Goal: Task Accomplishment & Management: Manage account settings

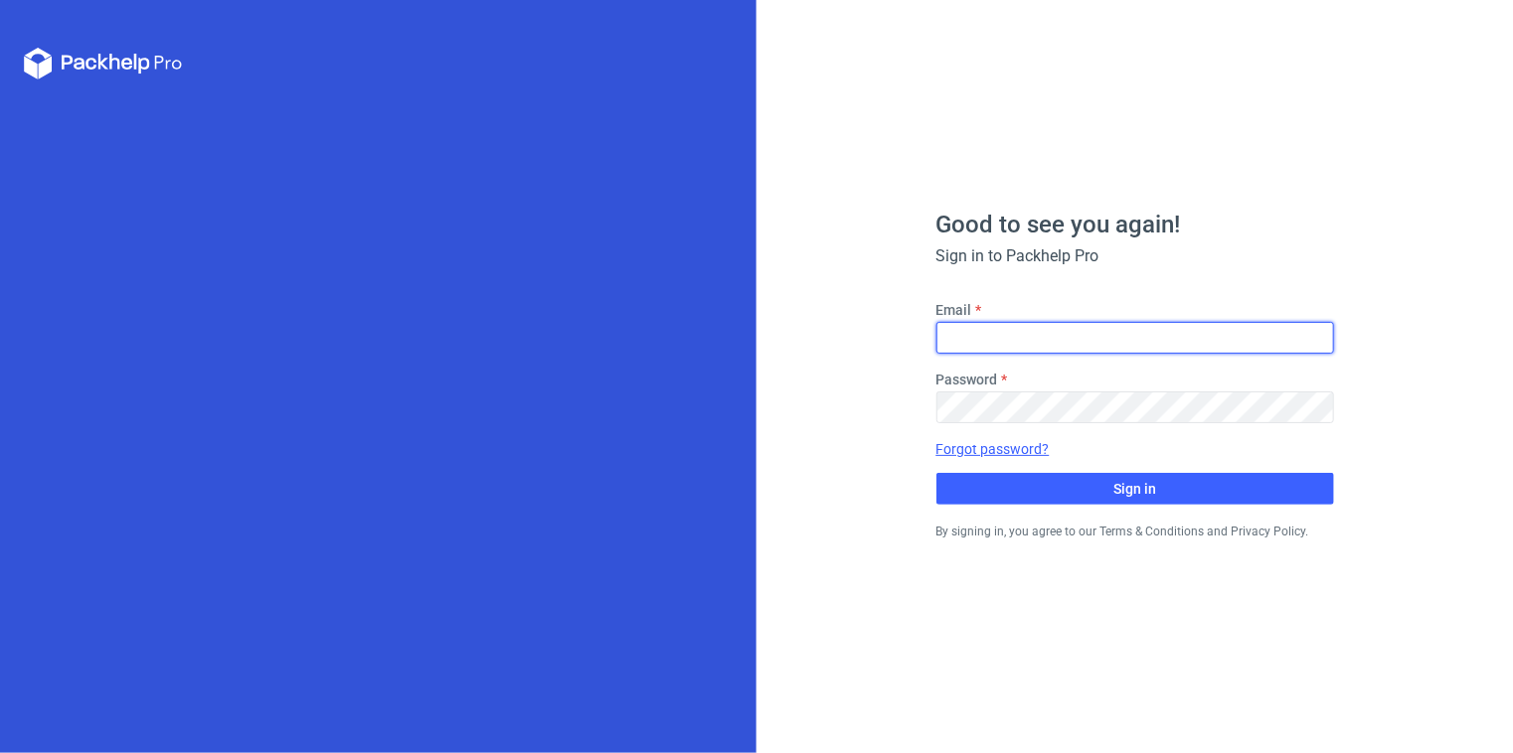
click at [1005, 327] on input "Email" at bounding box center [1135, 338] width 398 height 32
type input "[PERSON_NAME][EMAIL_ADDRESS][DOMAIN_NAME]"
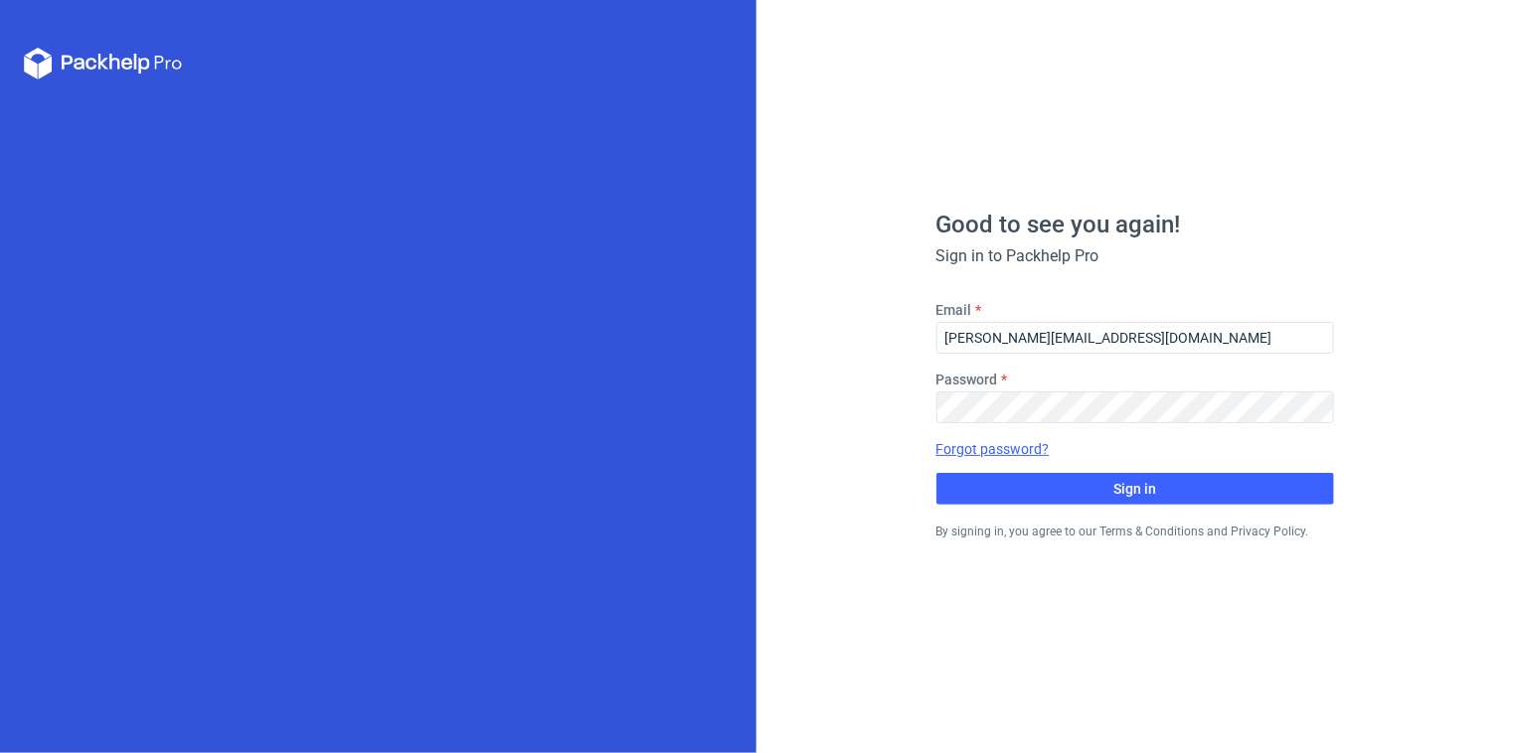
click at [994, 450] on link "Forgot password?" at bounding box center [992, 449] width 113 height 20
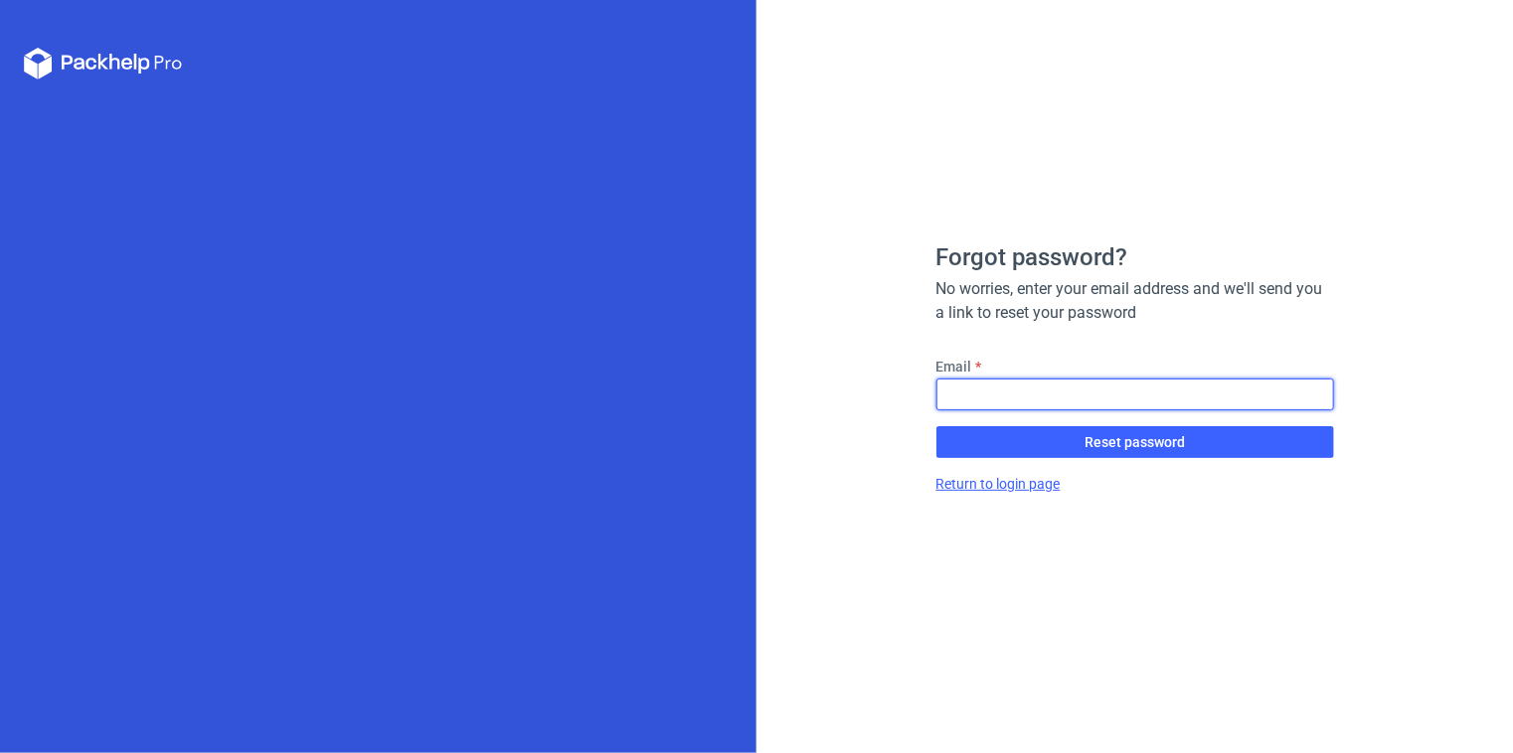
click at [1008, 395] on input "Email" at bounding box center [1135, 395] width 398 height 32
type input "[PERSON_NAME][EMAIL_ADDRESS][DOMAIN_NAME]"
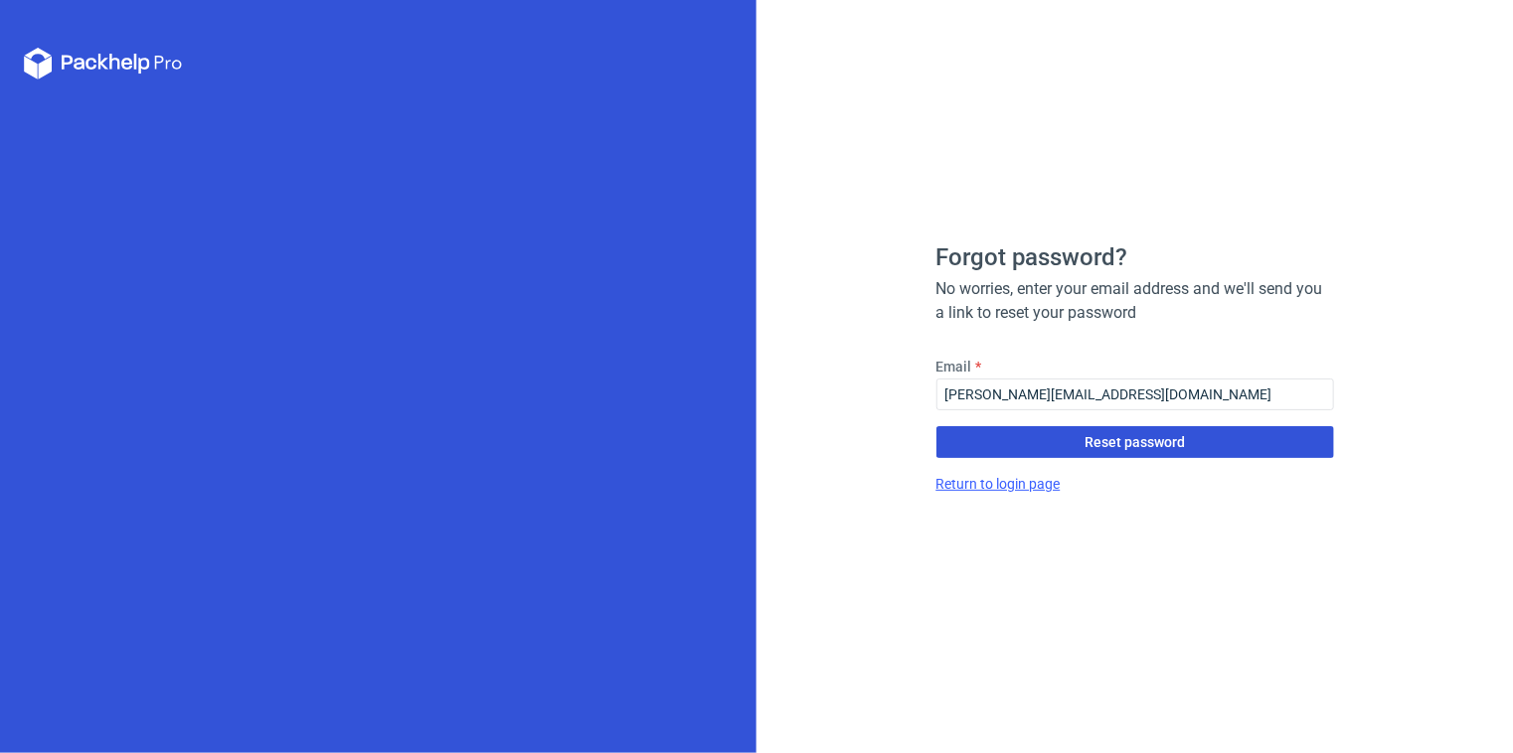
click at [1041, 447] on button "Reset password" at bounding box center [1135, 442] width 398 height 32
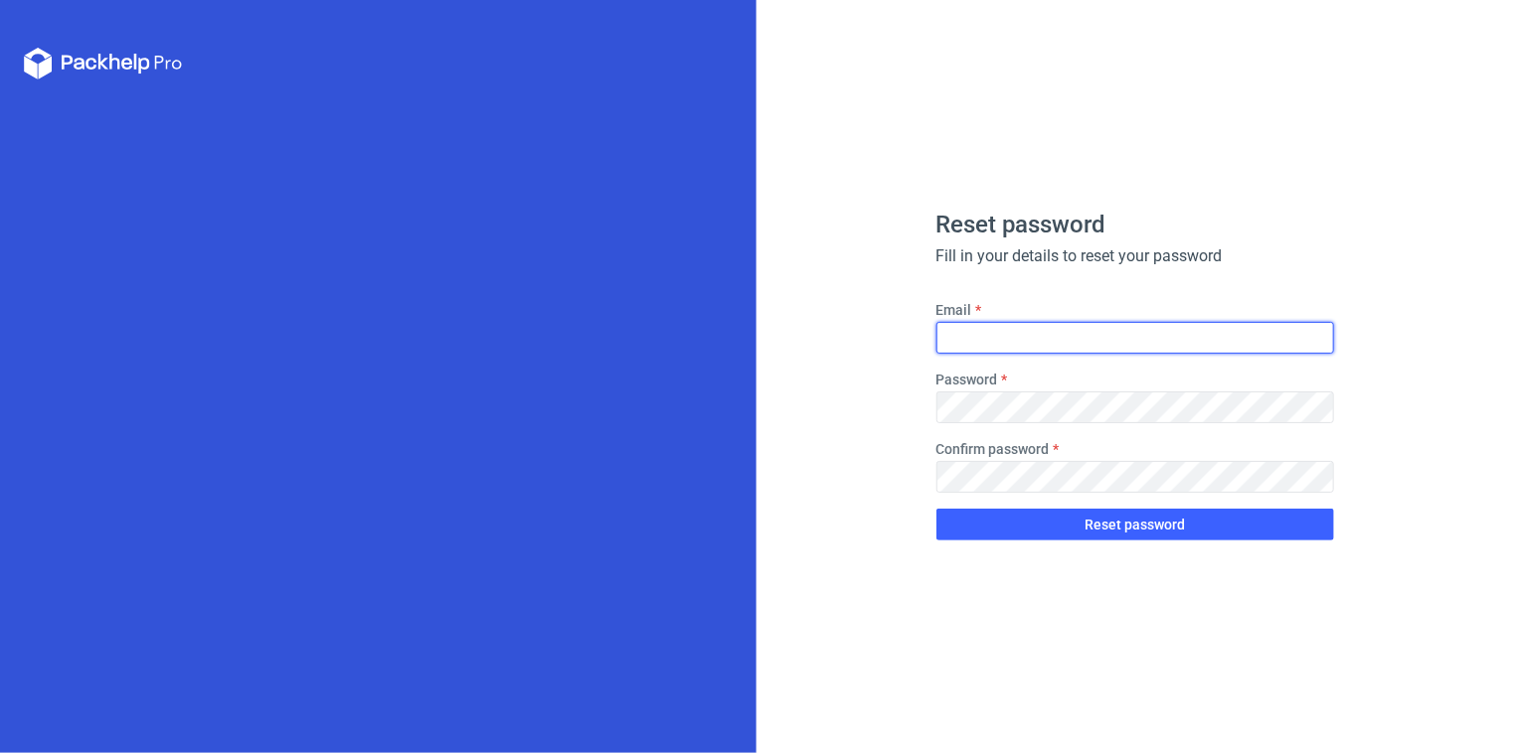
click at [1031, 328] on input "Email" at bounding box center [1135, 338] width 398 height 32
type input "[PERSON_NAME][EMAIL_ADDRESS][DOMAIN_NAME]"
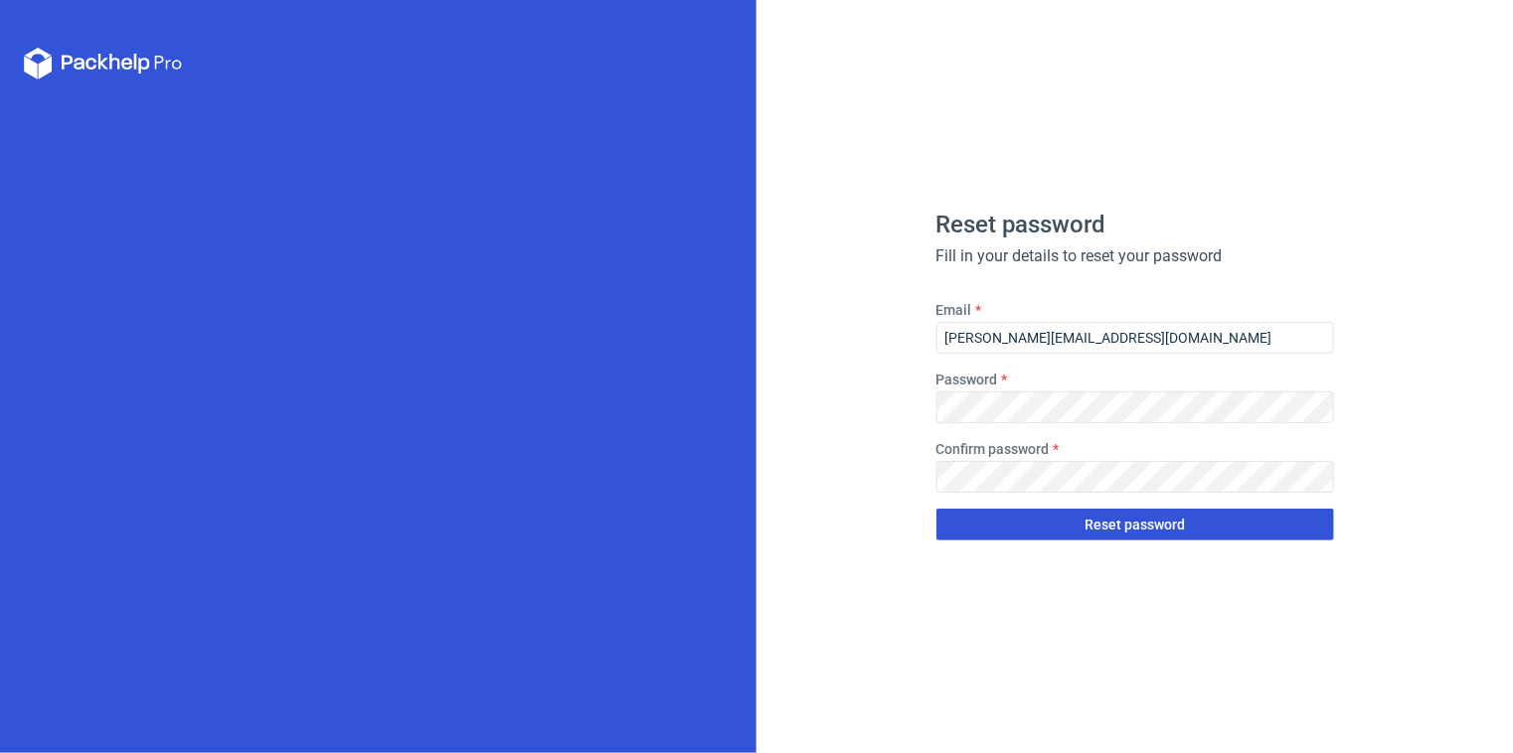
click at [1103, 523] on span "Reset password" at bounding box center [1135, 525] width 100 height 14
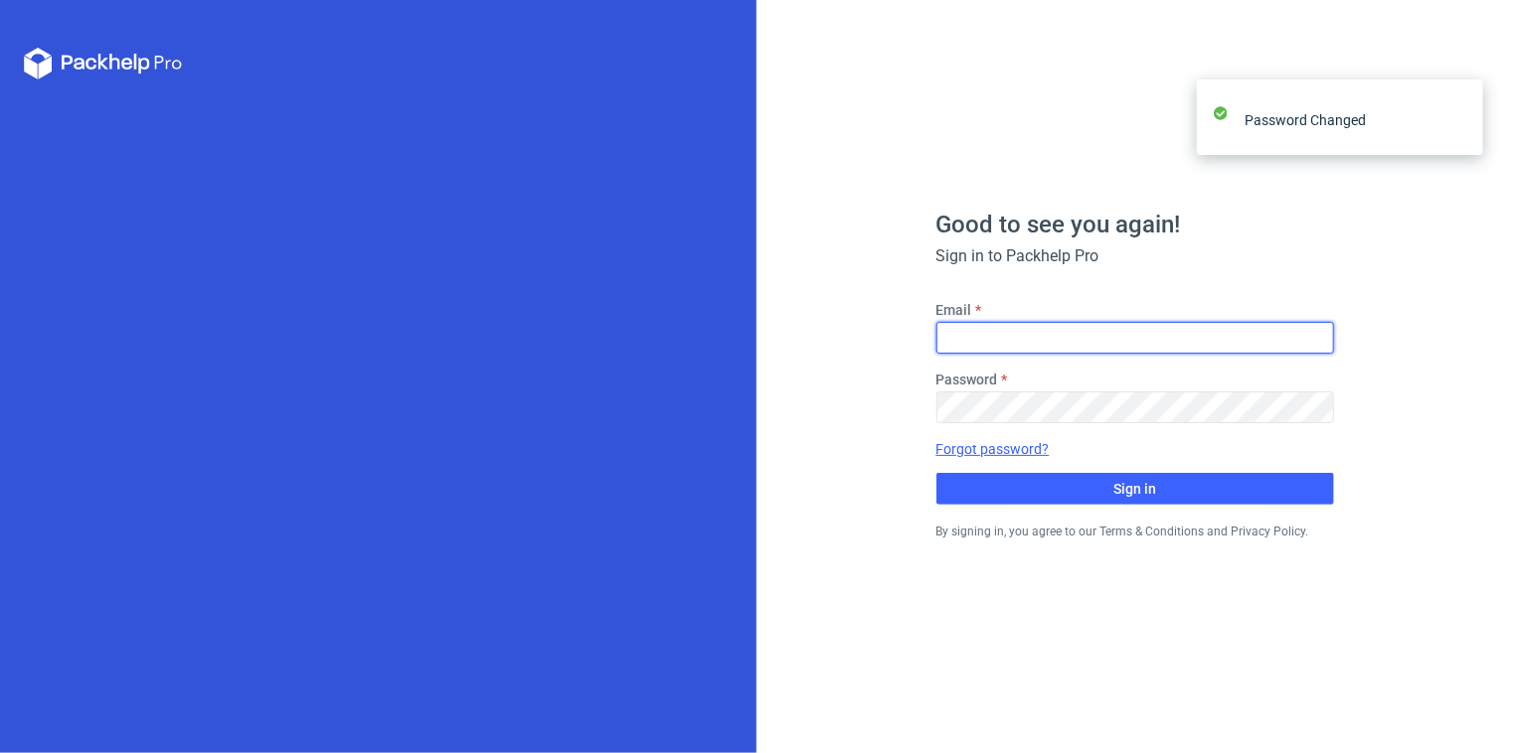
type input "[PERSON_NAME][EMAIL_ADDRESS][DOMAIN_NAME]"
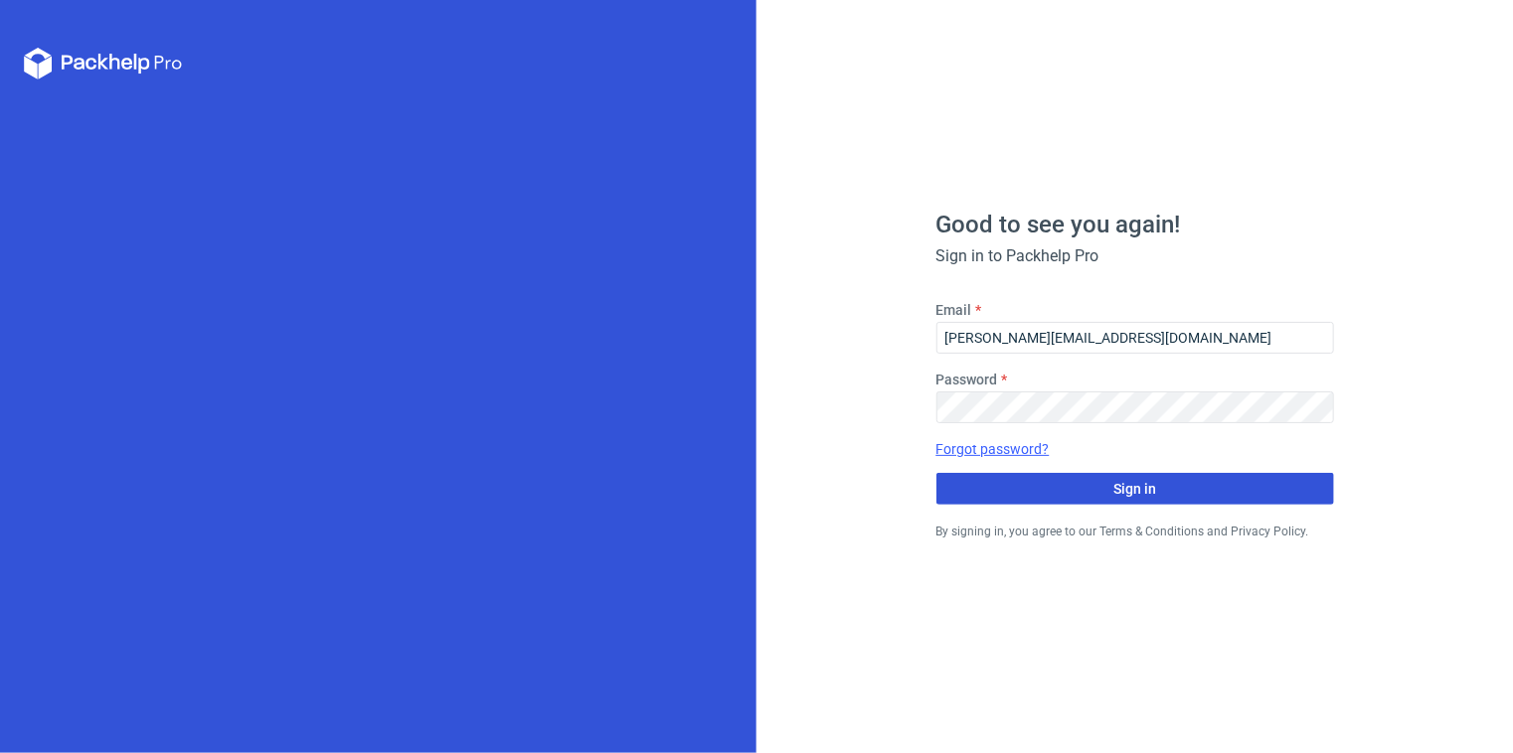
click at [1129, 484] on span "Sign in" at bounding box center [1134, 489] width 43 height 14
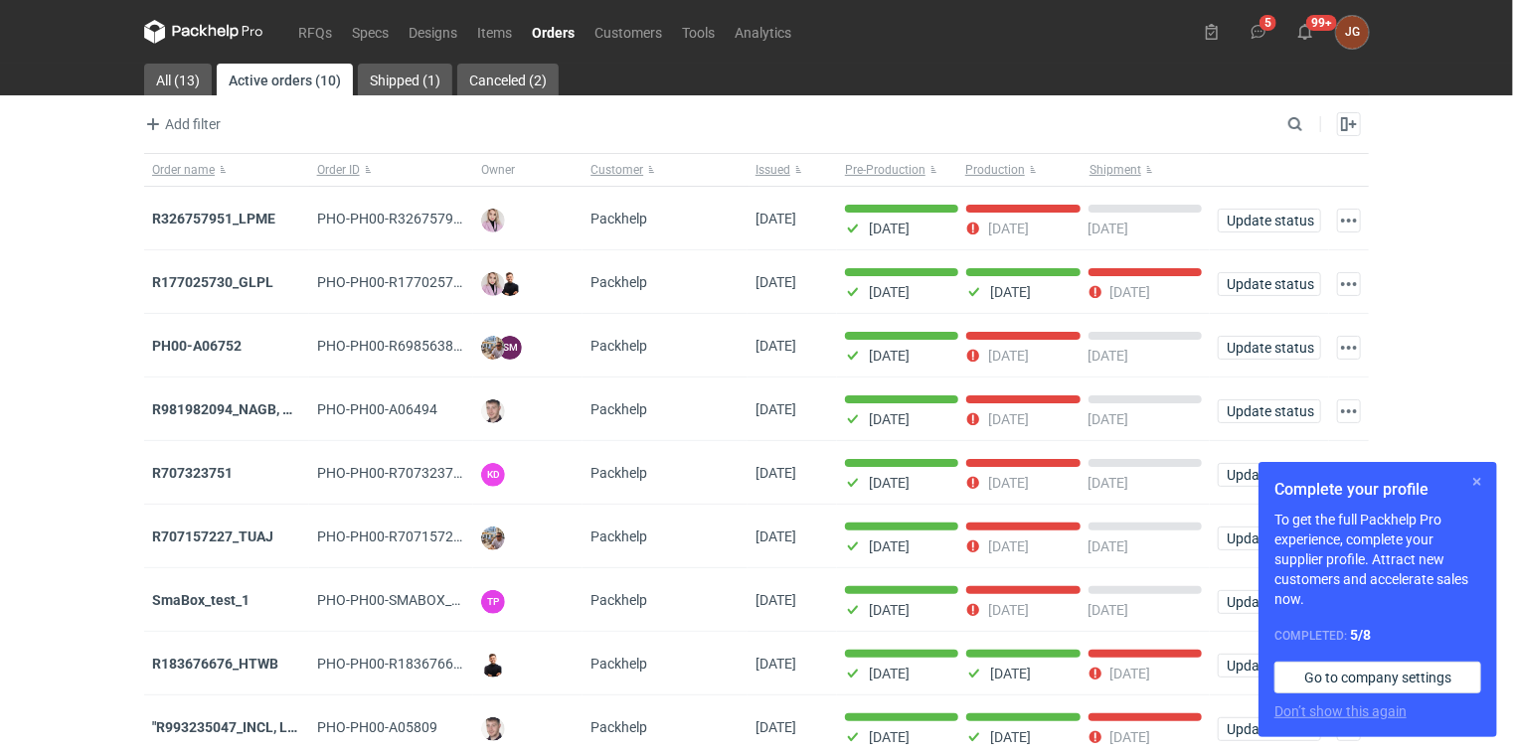
click at [1477, 473] on button "button" at bounding box center [1477, 482] width 24 height 24
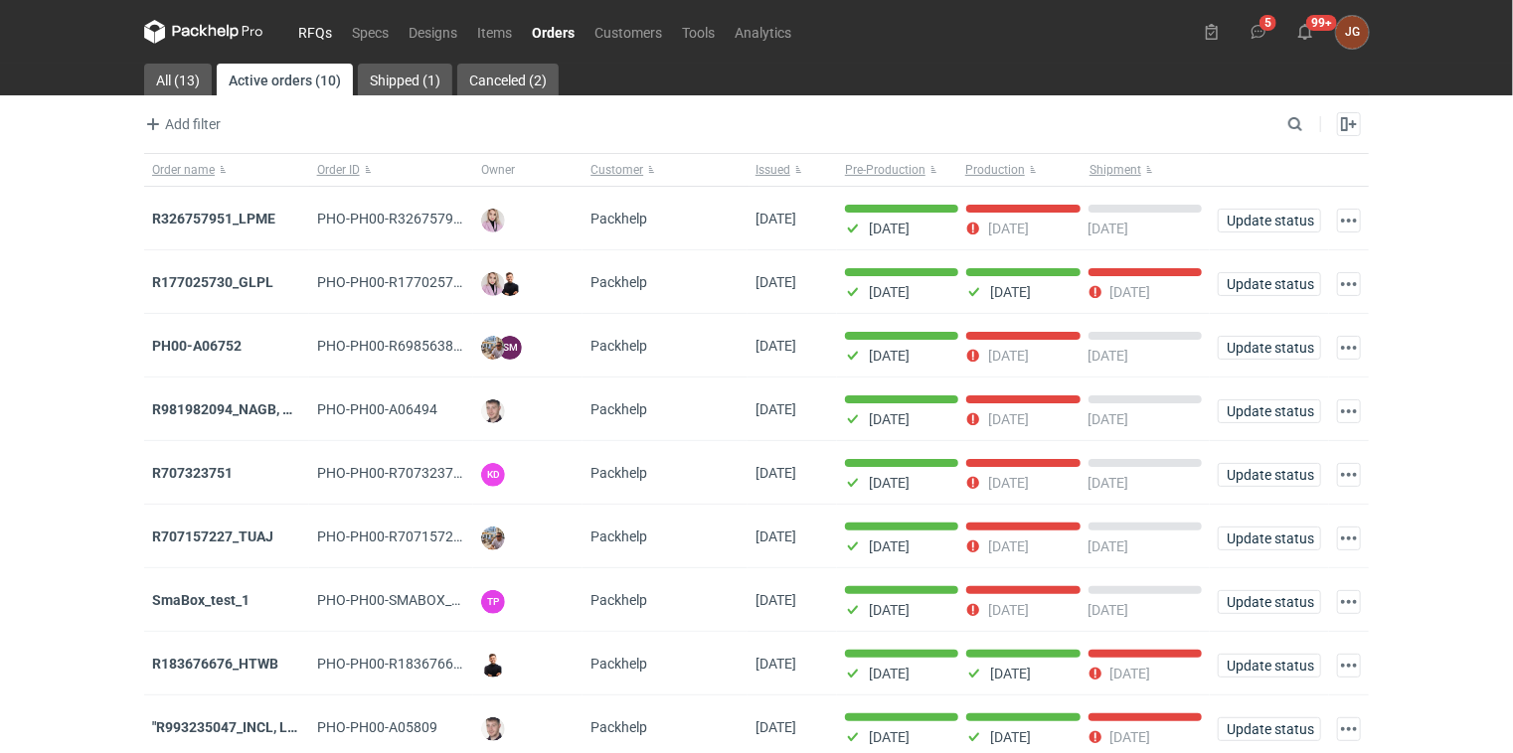
click at [322, 36] on link "RFQs" at bounding box center [315, 32] width 54 height 24
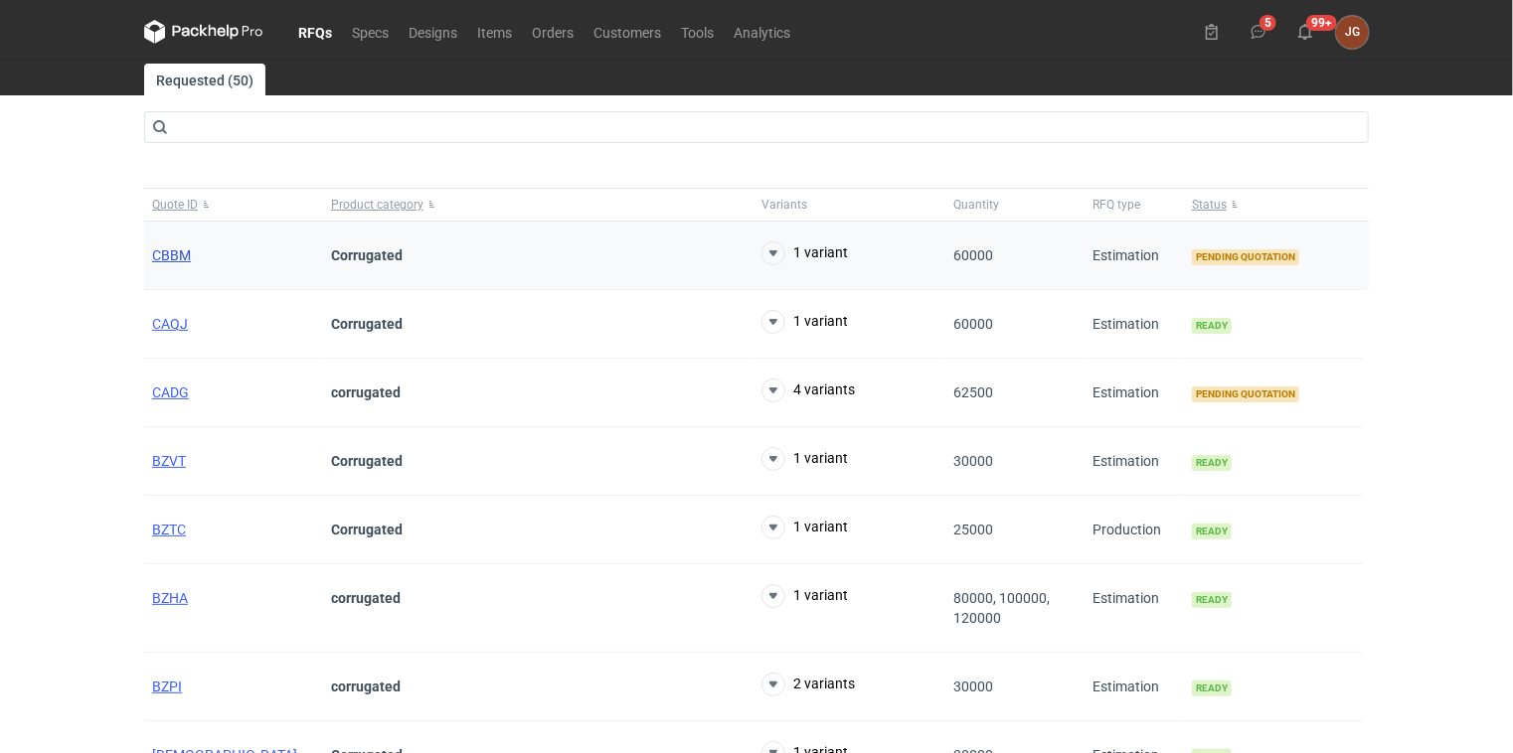
click at [177, 255] on span "CBBM" at bounding box center [171, 256] width 39 height 16
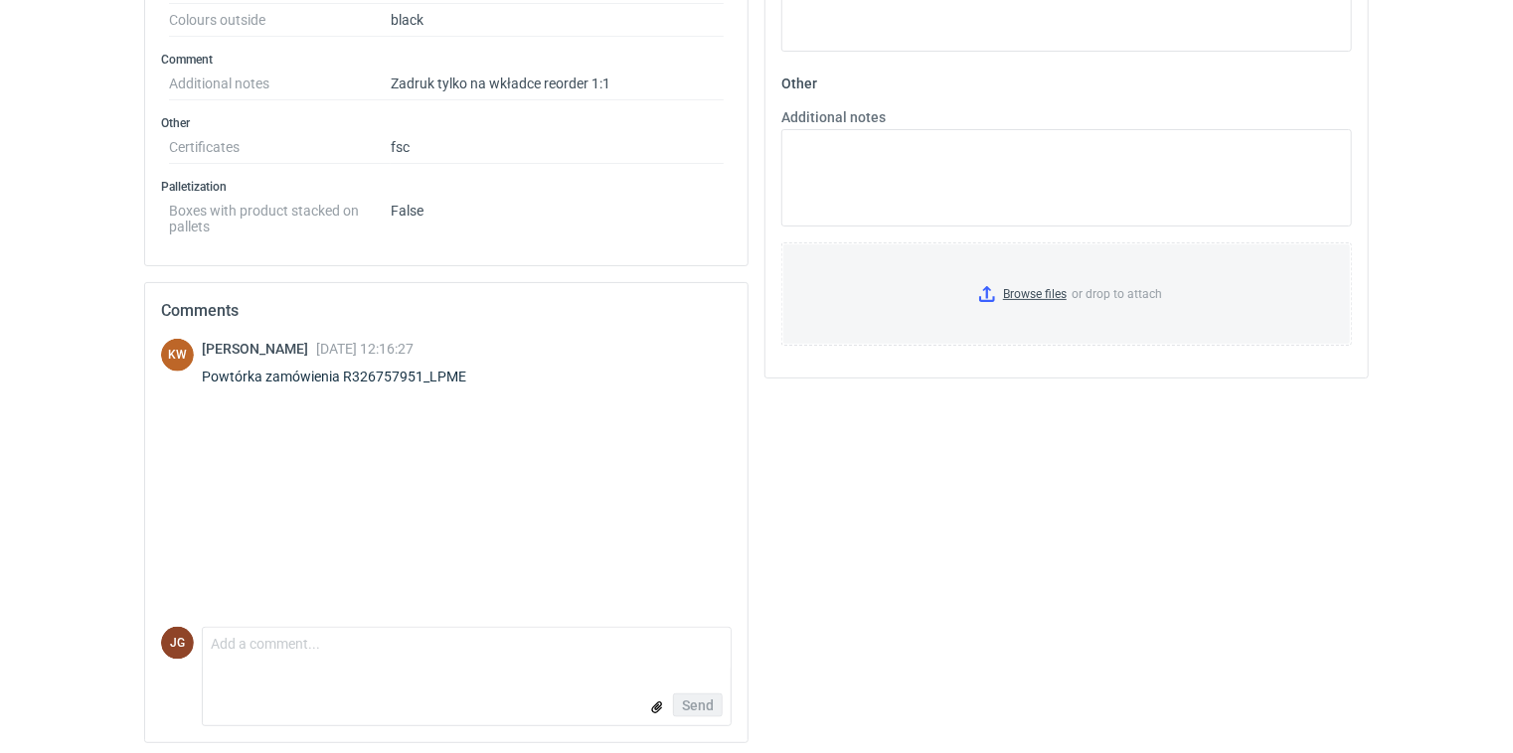
scroll to position [808, 0]
